Goal: Transaction & Acquisition: Purchase product/service

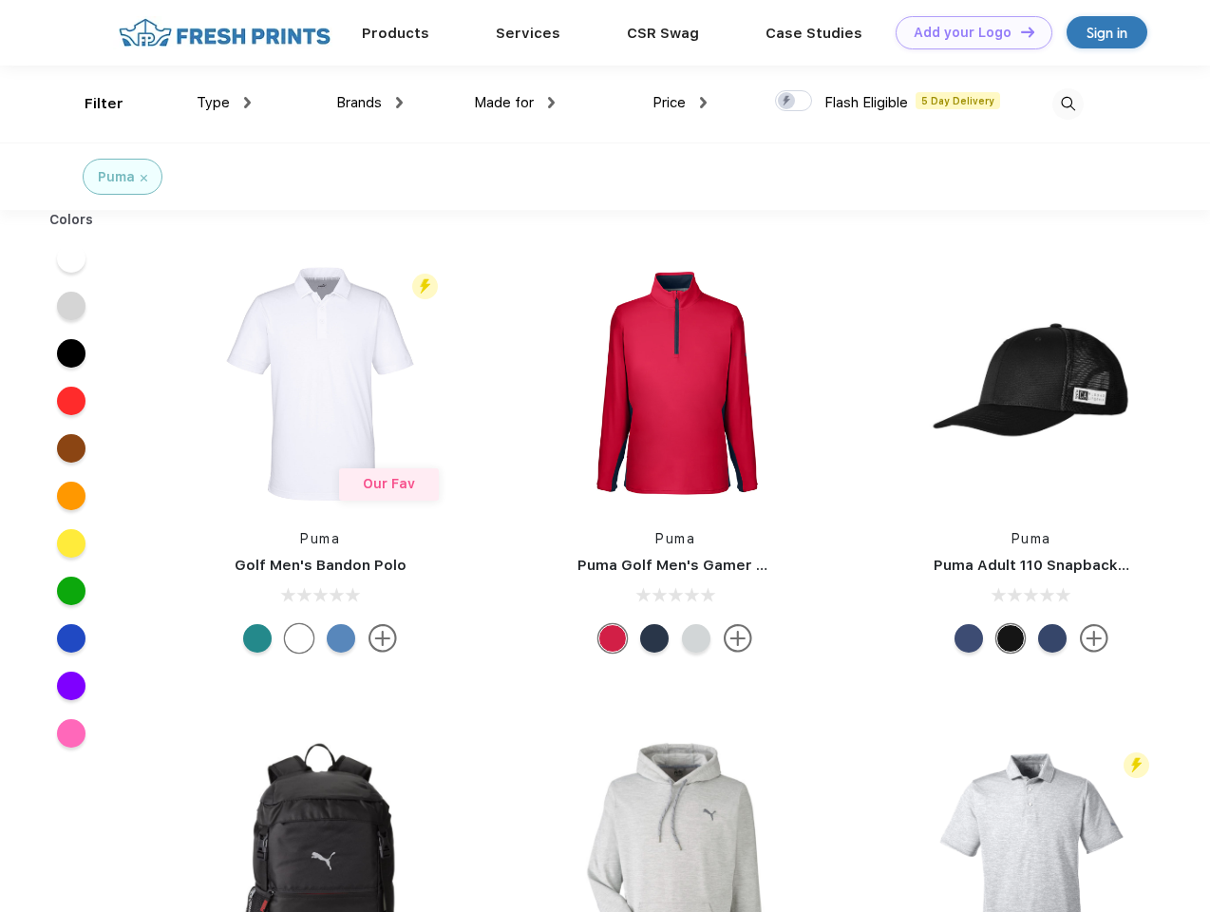
click at [967, 32] on link "Add your Logo Design Tool" at bounding box center [973, 32] width 157 height 33
click at [0, 0] on div "Design Tool" at bounding box center [0, 0] width 0 height 0
click at [1019, 31] on link "Add your Logo Design Tool" at bounding box center [973, 32] width 157 height 33
click at [91, 103] on div "Filter" at bounding box center [104, 104] width 39 height 22
click at [224, 103] on span "Type" at bounding box center [213, 102] width 33 height 17
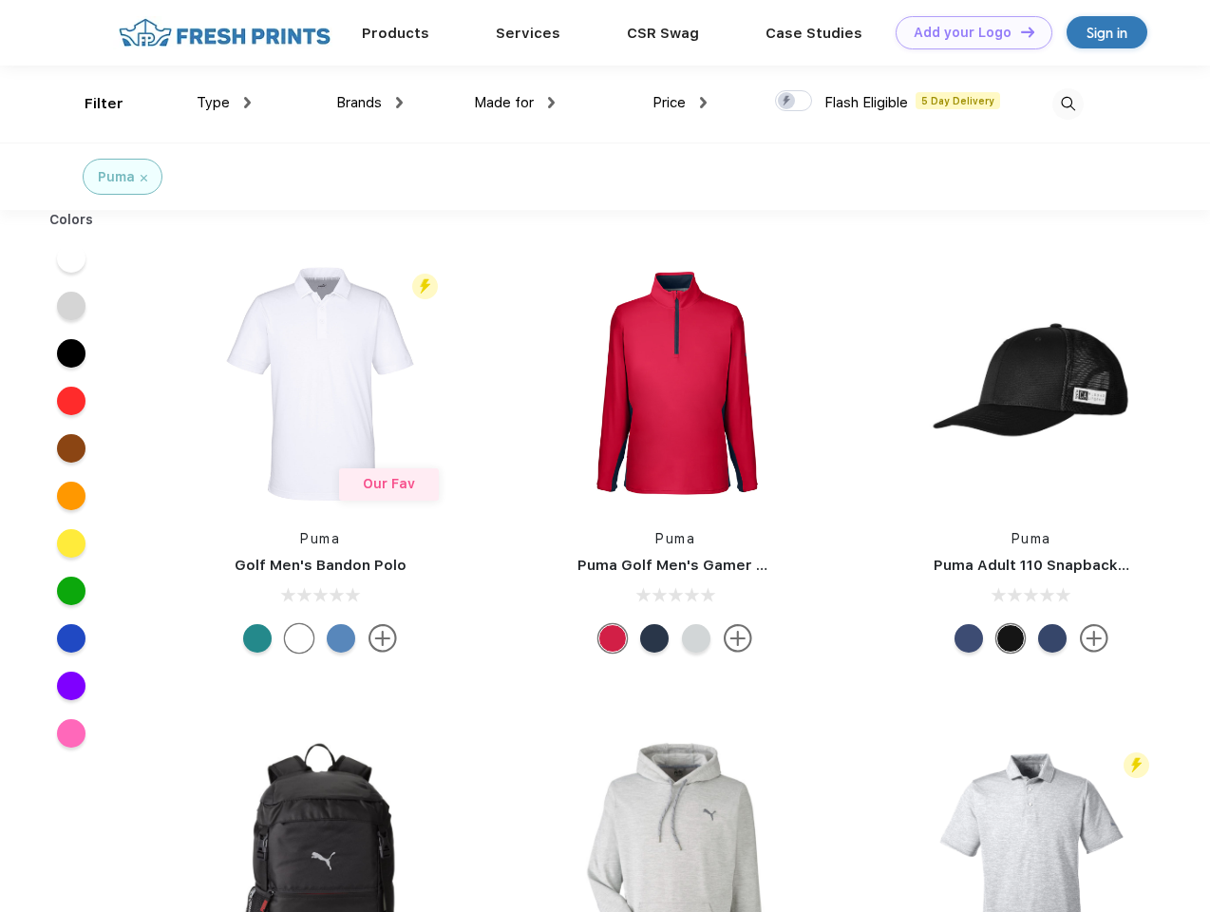
click at [369, 103] on span "Brands" at bounding box center [359, 102] width 46 height 17
click at [515, 103] on span "Made for" at bounding box center [504, 102] width 60 height 17
click at [680, 103] on span "Price" at bounding box center [668, 102] width 33 height 17
click at [794, 102] on div at bounding box center [793, 100] width 37 height 21
click at [787, 102] on input "checkbox" at bounding box center [781, 95] width 12 height 12
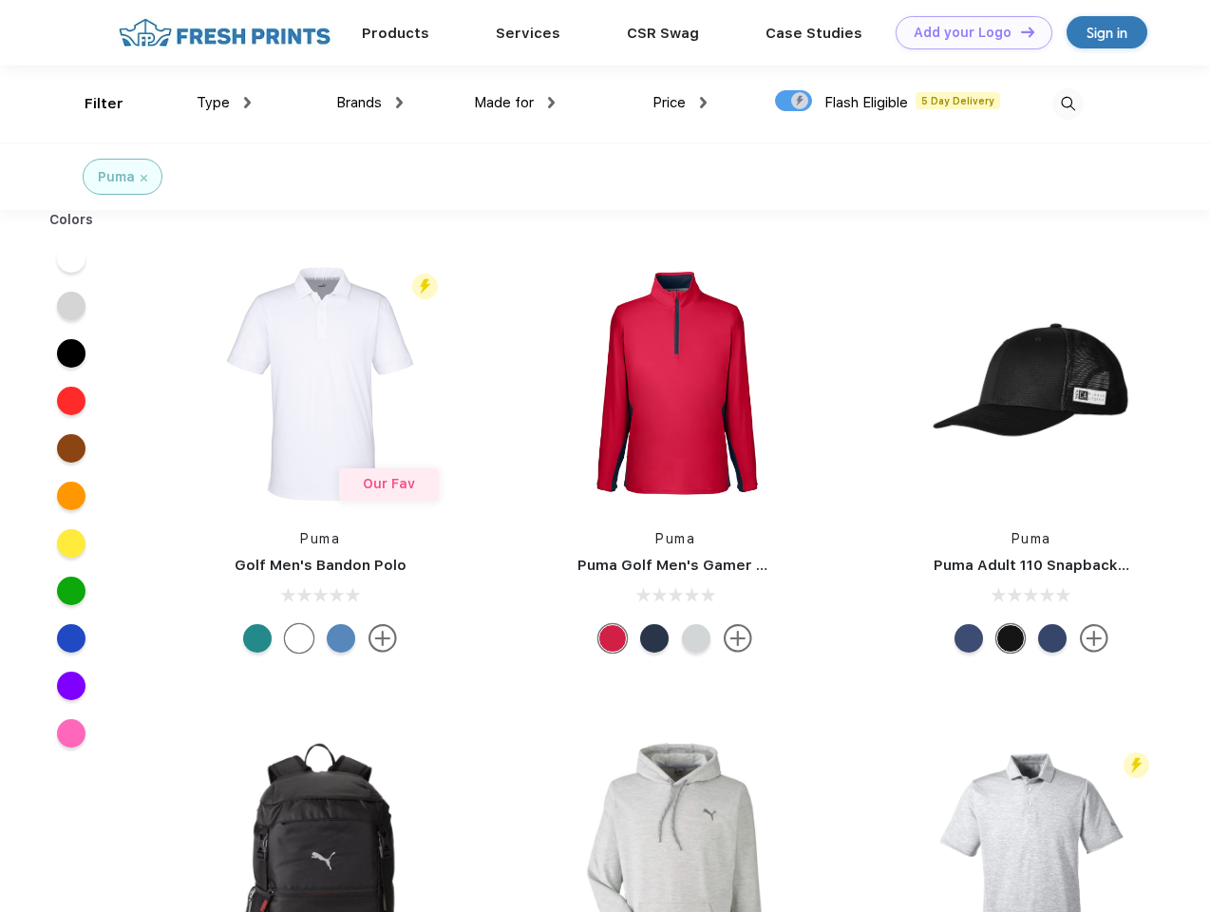
click at [1067, 103] on img at bounding box center [1067, 103] width 31 height 31
